Goal: Task Accomplishment & Management: Use online tool/utility

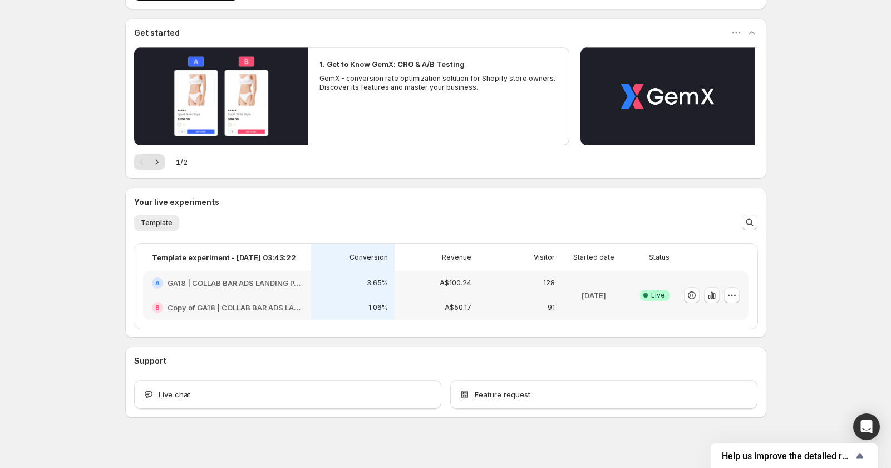
scroll to position [86, 0]
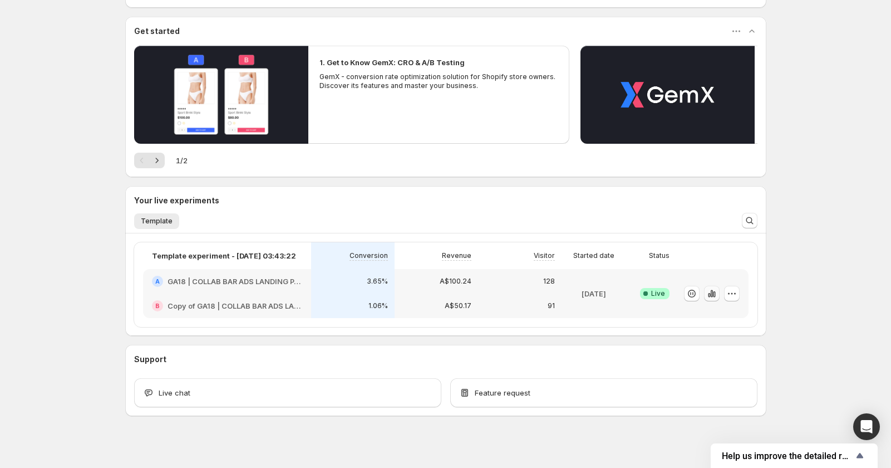
click at [710, 294] on icon "button" at bounding box center [711, 292] width 2 height 7
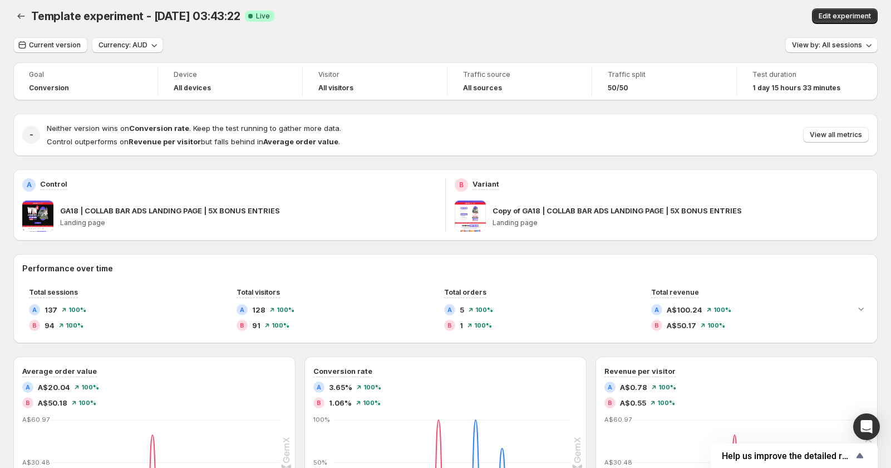
scroll to position [3, 0]
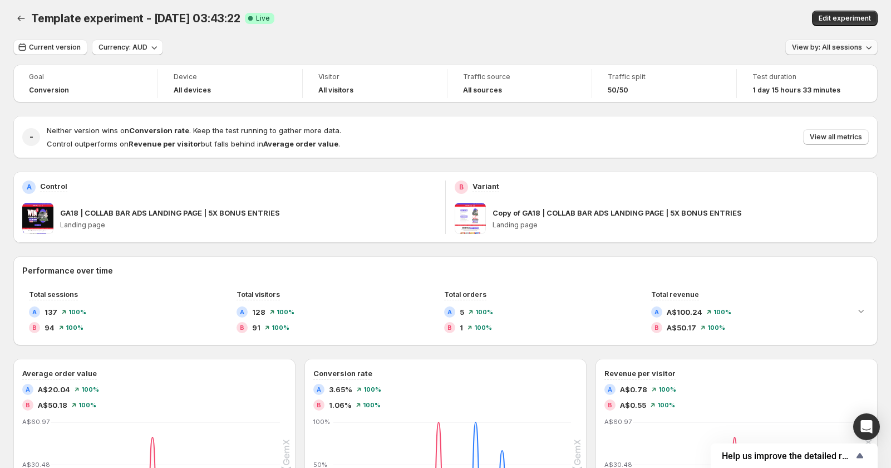
click at [858, 50] on span "View by: All sessions" at bounding box center [827, 47] width 70 height 9
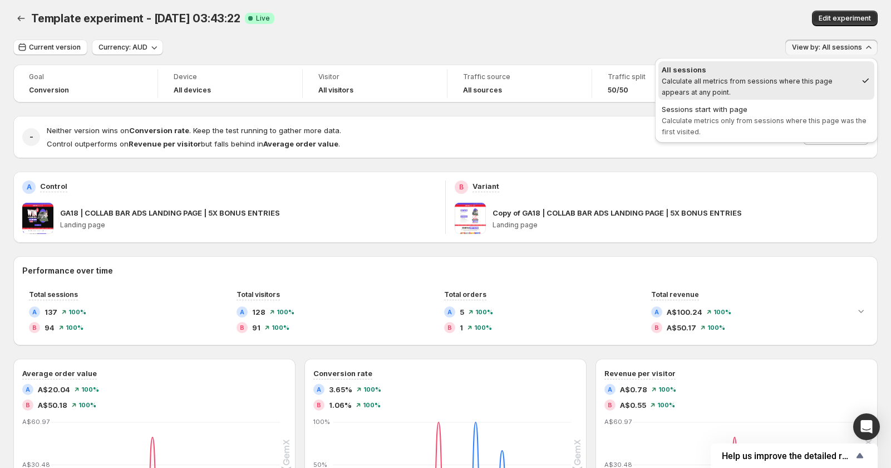
click at [637, 23] on div "Edit experiment" at bounding box center [712, 19] width 332 height 16
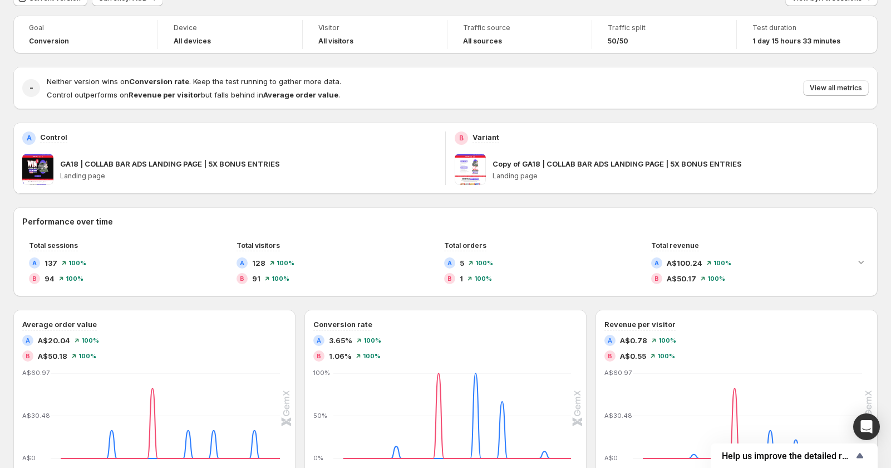
scroll to position [0, 0]
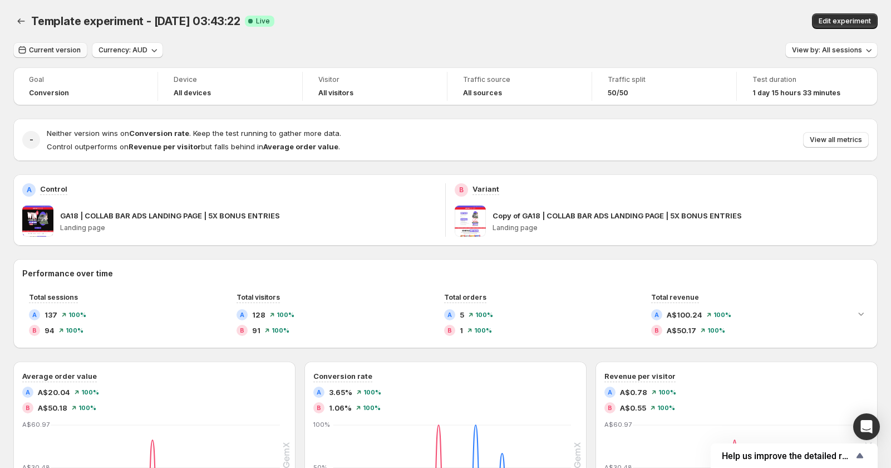
click at [57, 52] on span "Current version" at bounding box center [55, 50] width 52 height 9
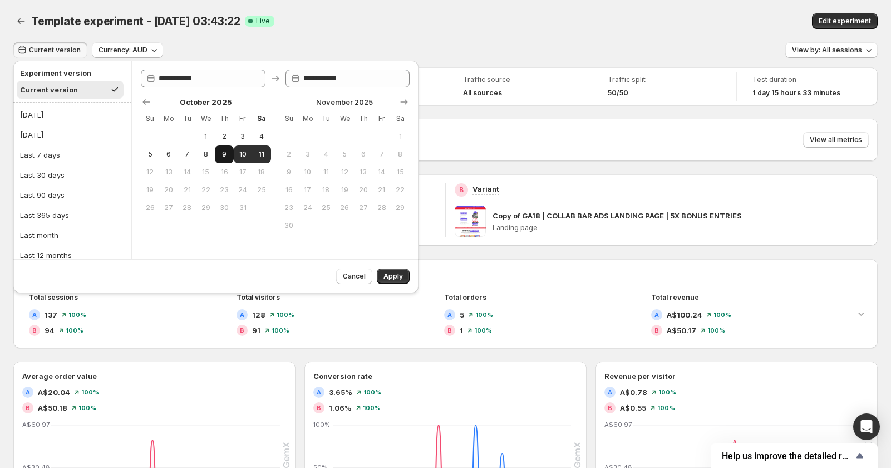
click at [222, 154] on span "9" at bounding box center [223, 154] width 9 height 9
type input "**********"
click at [266, 153] on span "11" at bounding box center [261, 154] width 9 height 9
type input "**********"
click at [397, 274] on span "Apply" at bounding box center [393, 276] width 19 height 9
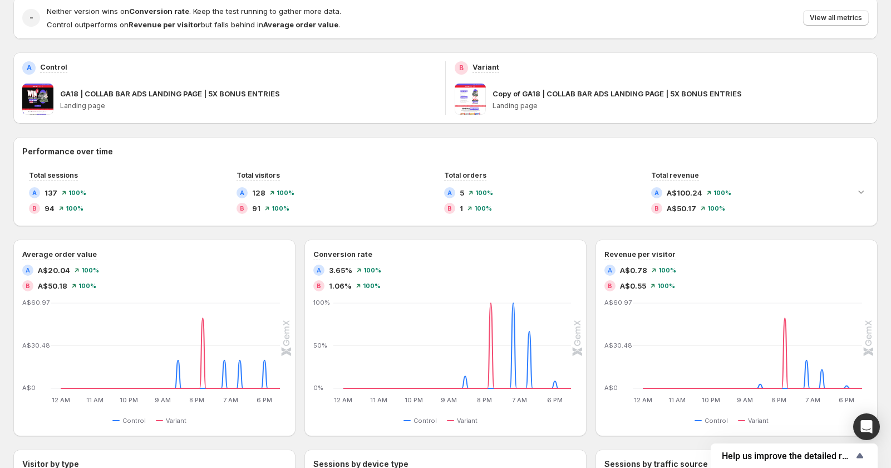
scroll to position [7, 0]
